Goal: Information Seeking & Learning: Learn about a topic

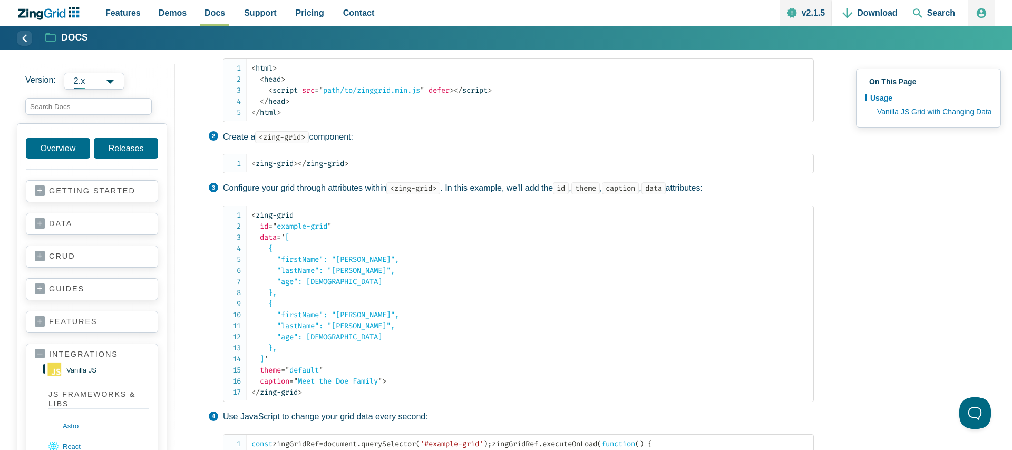
click at [78, 372] on link "vanilla JS" at bounding box center [99, 370] width 102 height 17
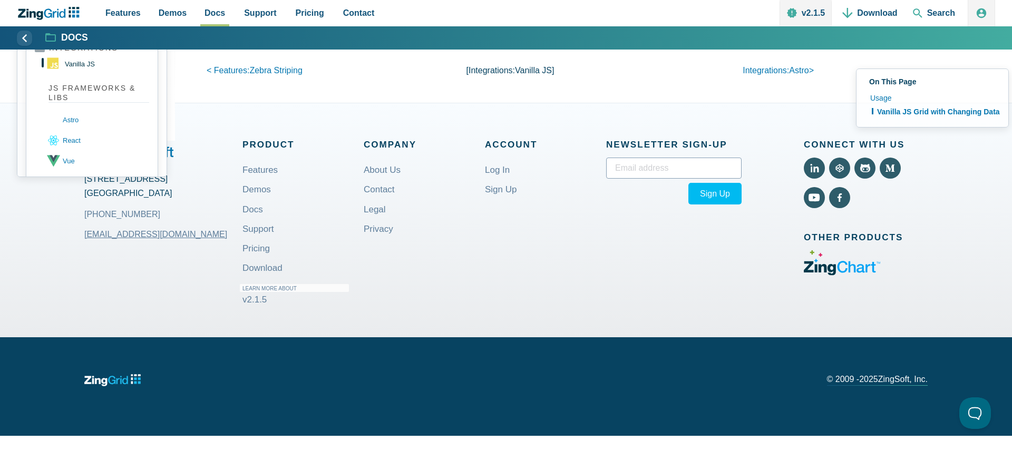
scroll to position [1136, 0]
click at [73, 140] on link "react" at bounding box center [99, 140] width 102 height 21
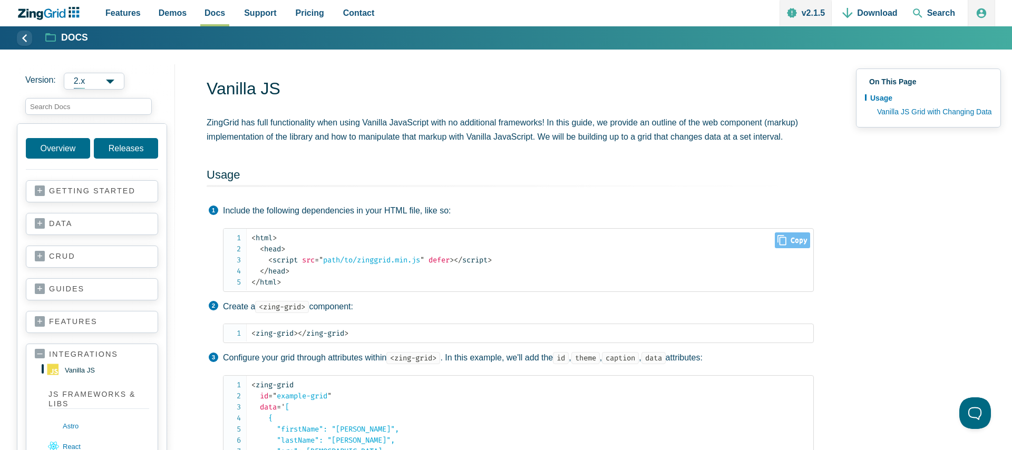
scroll to position [0, 0]
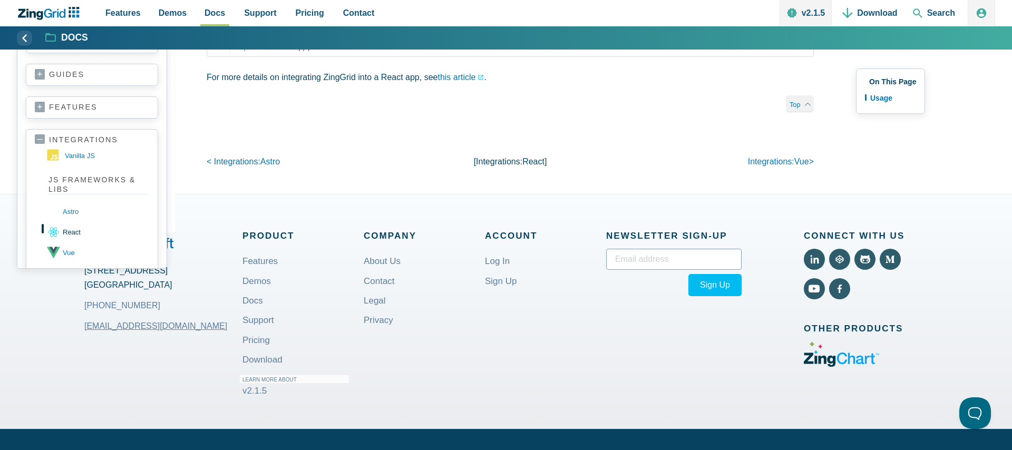
scroll to position [618, 0]
